Goal: Information Seeking & Learning: Learn about a topic

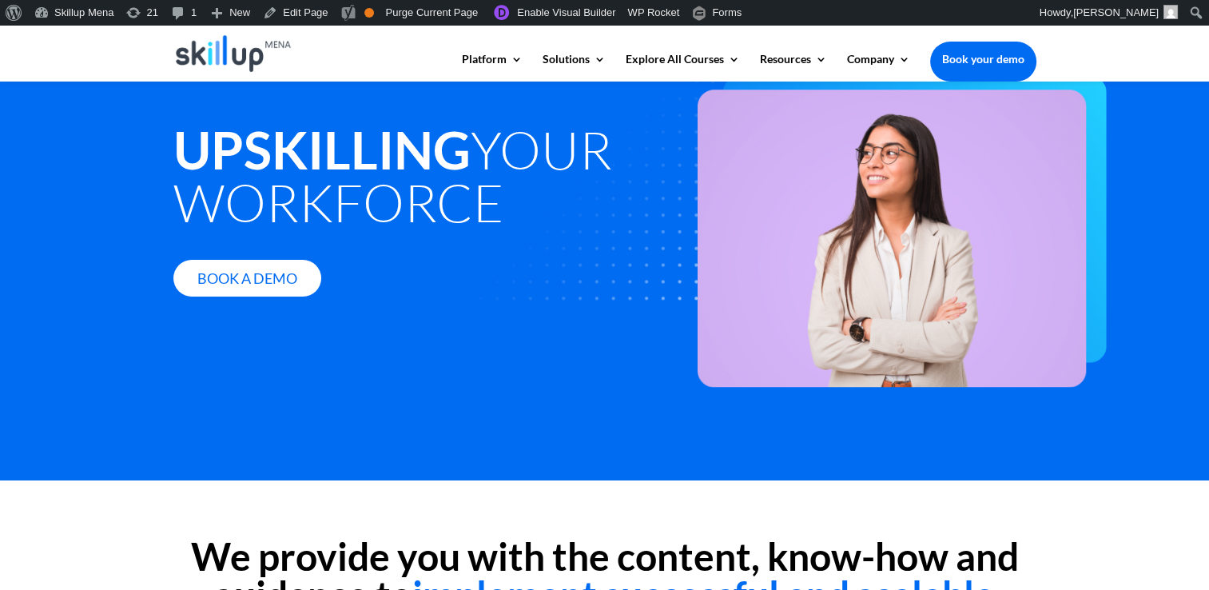
click at [403, 349] on div "Upskilling your workforce Book A Demo" at bounding box center [604, 241] width 1209 height 480
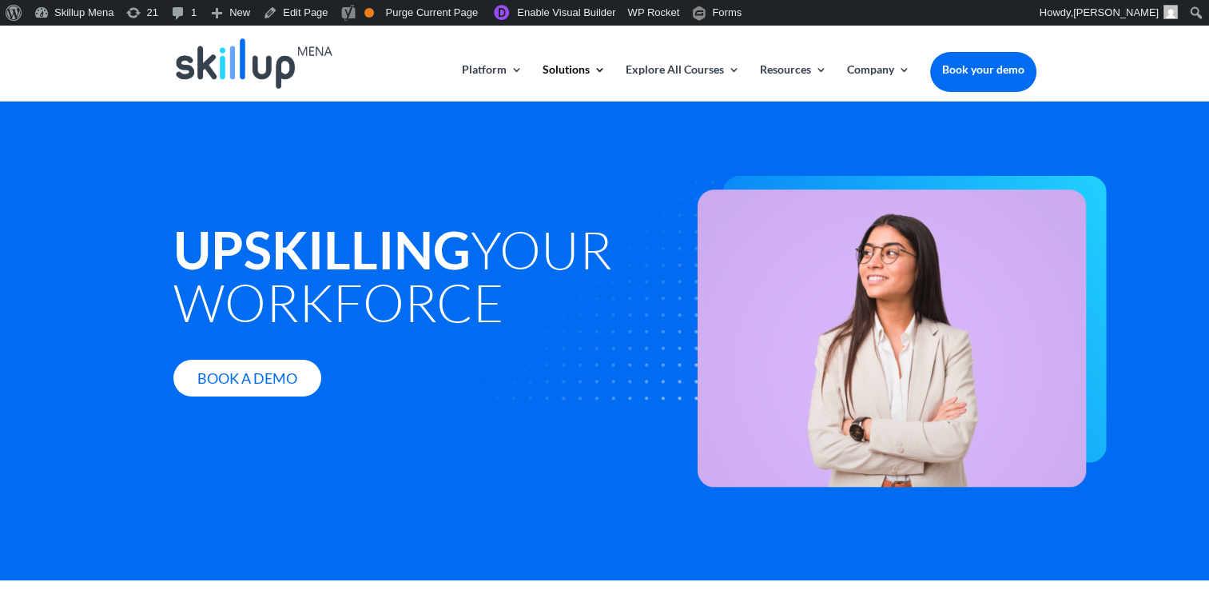
drag, startPoint x: 301, startPoint y: 254, endPoint x: 256, endPoint y: 222, distance: 55.7
click at [301, 254] on strong "Upskilling" at bounding box center [321, 249] width 297 height 62
click at [255, 222] on strong "Upskilling" at bounding box center [321, 249] width 297 height 62
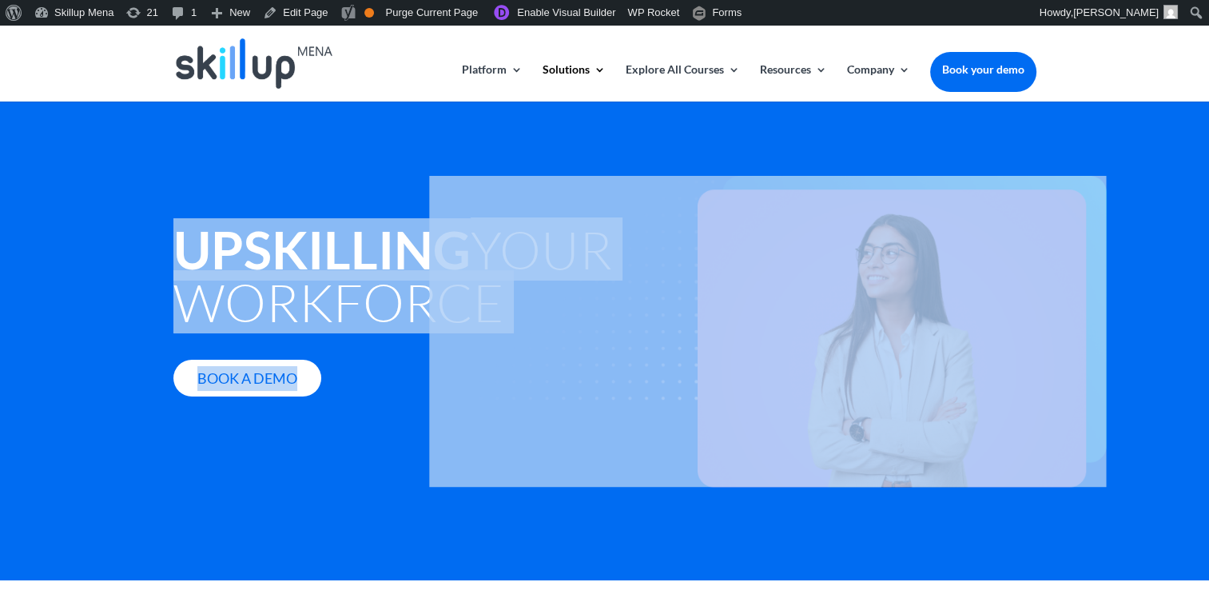
drag, startPoint x: 255, startPoint y: 222, endPoint x: 595, endPoint y: 237, distance: 340.0
click at [595, 237] on div "Upskilling your workforce Book A Demo" at bounding box center [604, 281] width 863 height 274
drag, startPoint x: 595, startPoint y: 237, endPoint x: 221, endPoint y: 292, distance: 377.2
click at [221, 292] on h1 "Upskilling your workforce" at bounding box center [422, 279] width 499 height 113
click at [222, 292] on h1 "Upskilling your workforce" at bounding box center [422, 279] width 499 height 113
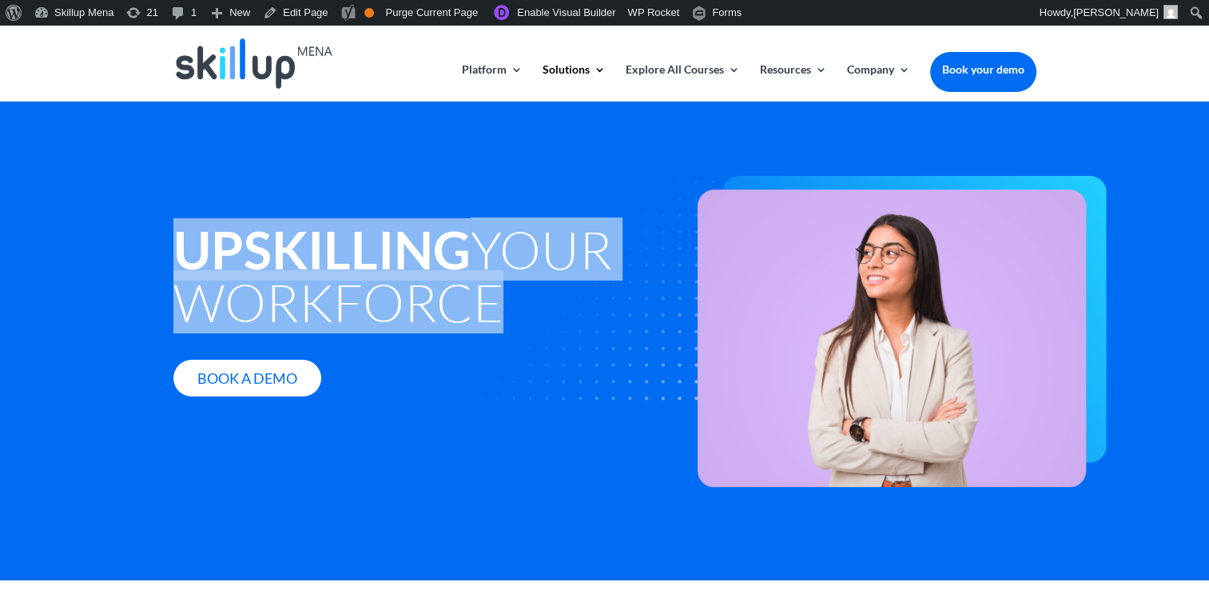
click at [223, 292] on h1 "Upskilling your workforce" at bounding box center [422, 279] width 499 height 113
drag, startPoint x: 223, startPoint y: 292, endPoint x: 348, endPoint y: 280, distance: 125.3
click at [348, 280] on h1 "Upskilling your workforce" at bounding box center [422, 279] width 499 height 113
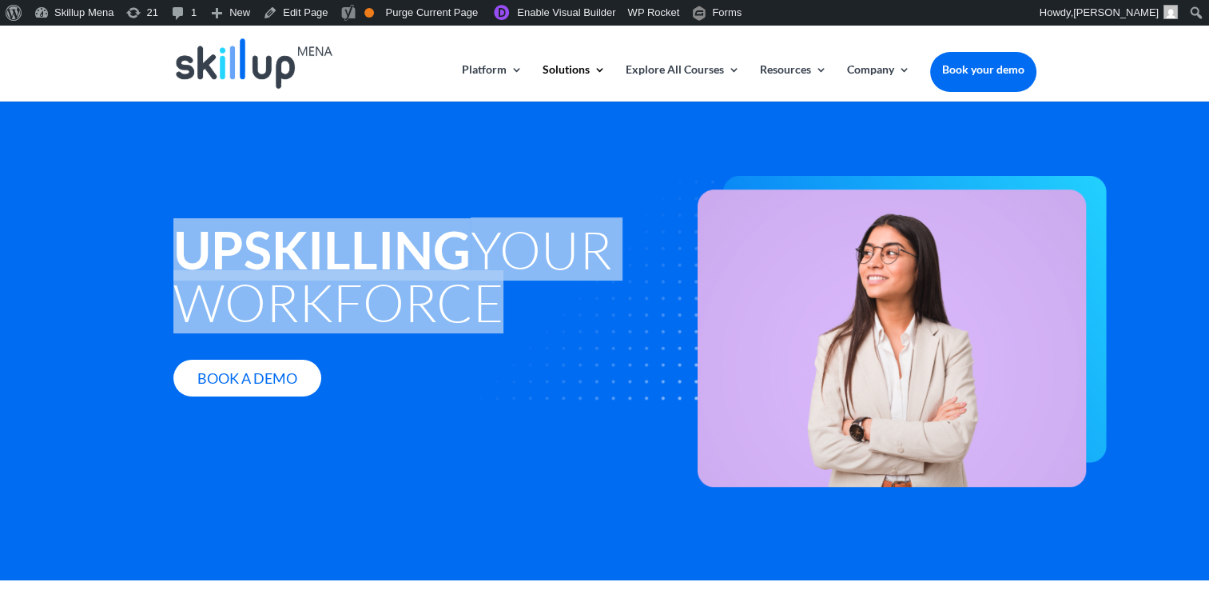
copy div "Upskilling your workforce"
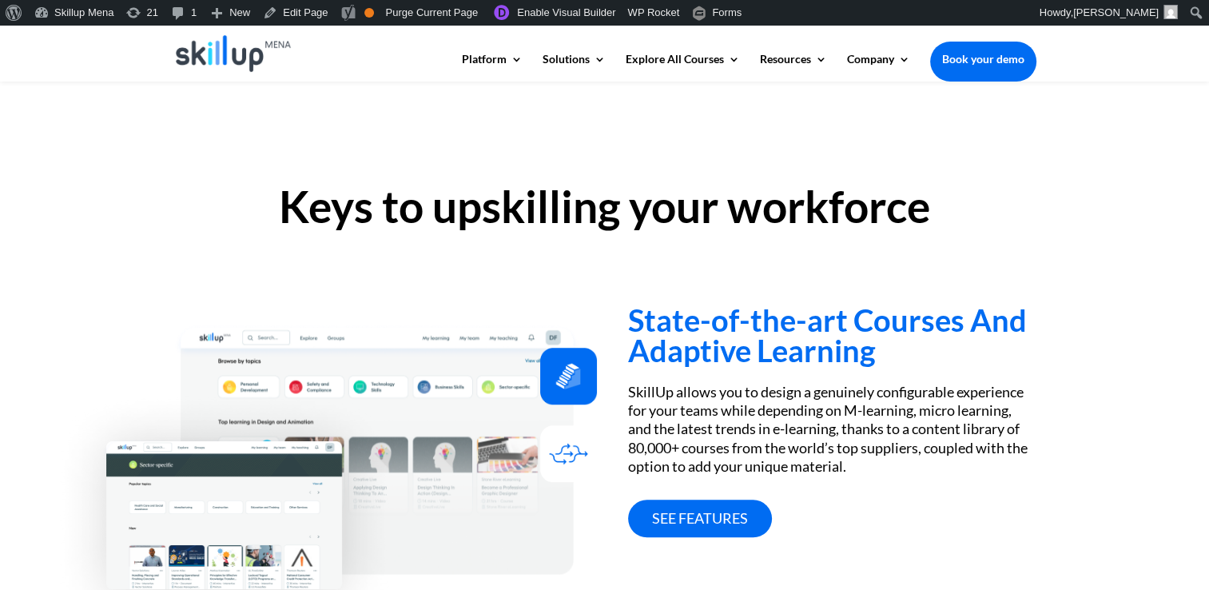
scroll to position [1039, 0]
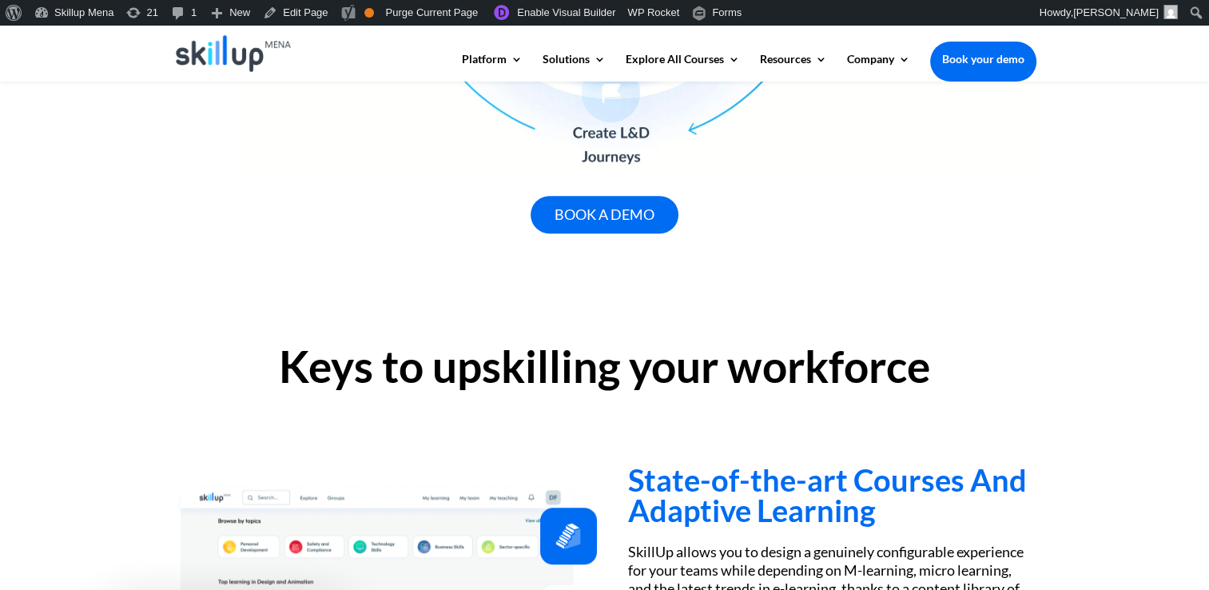
click at [505, 363] on h2 "Keys to upskilling your workforce" at bounding box center [604, 371] width 863 height 52
click at [503, 363] on h2 "Keys to upskilling your workforce" at bounding box center [604, 371] width 863 height 52
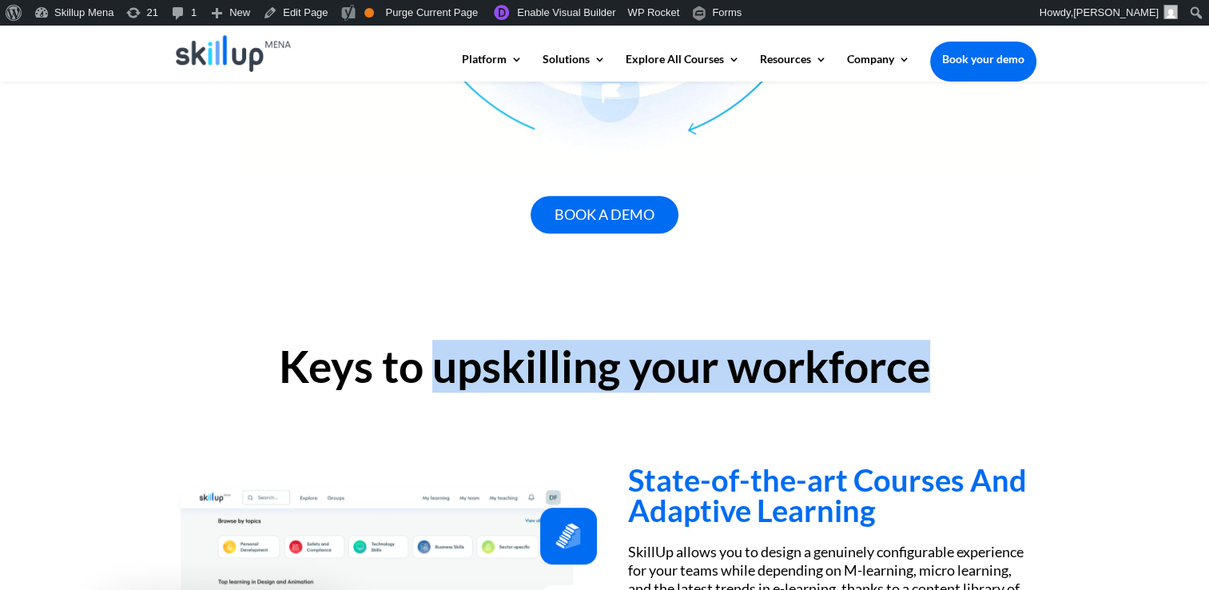
drag, startPoint x: 503, startPoint y: 363, endPoint x: 956, endPoint y: 363, distance: 453.2
click at [956, 363] on h2 "Keys to upskilling your workforce" at bounding box center [604, 371] width 863 height 52
copy div "upskilling your workforce"
